Goal: Browse casually

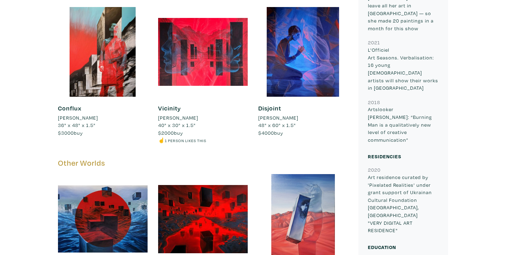
scroll to position [479, 0]
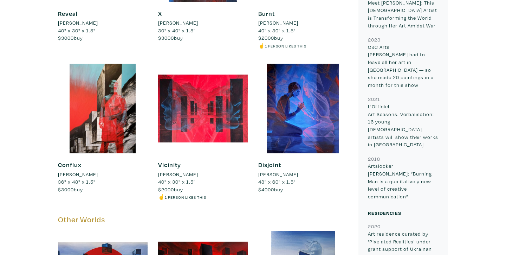
click at [223, 101] on div at bounding box center [203, 109] width 90 height 90
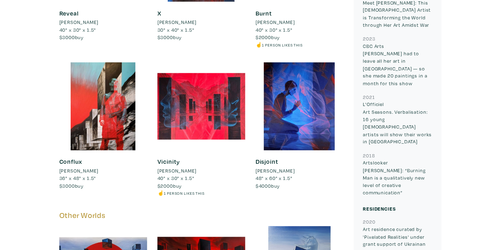
scroll to position [477, 0]
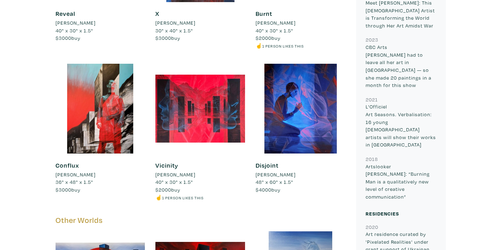
click at [289, 100] on div at bounding box center [301, 109] width 90 height 90
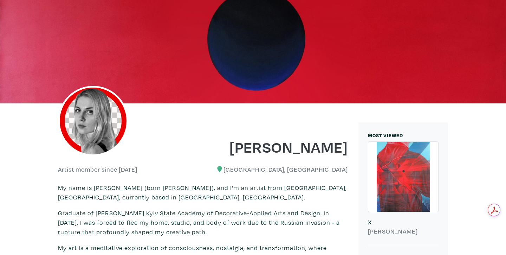
scroll to position [0, 0]
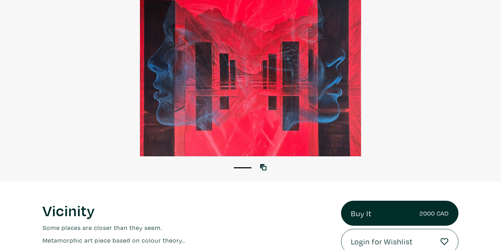
scroll to position [75, 0]
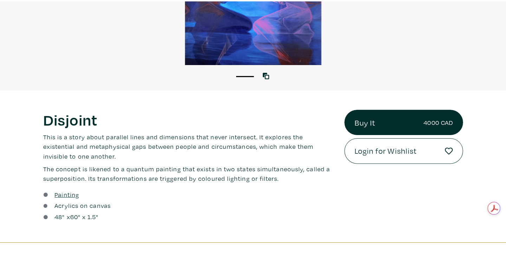
scroll to position [164, 0]
